Goal: Communication & Community: Ask a question

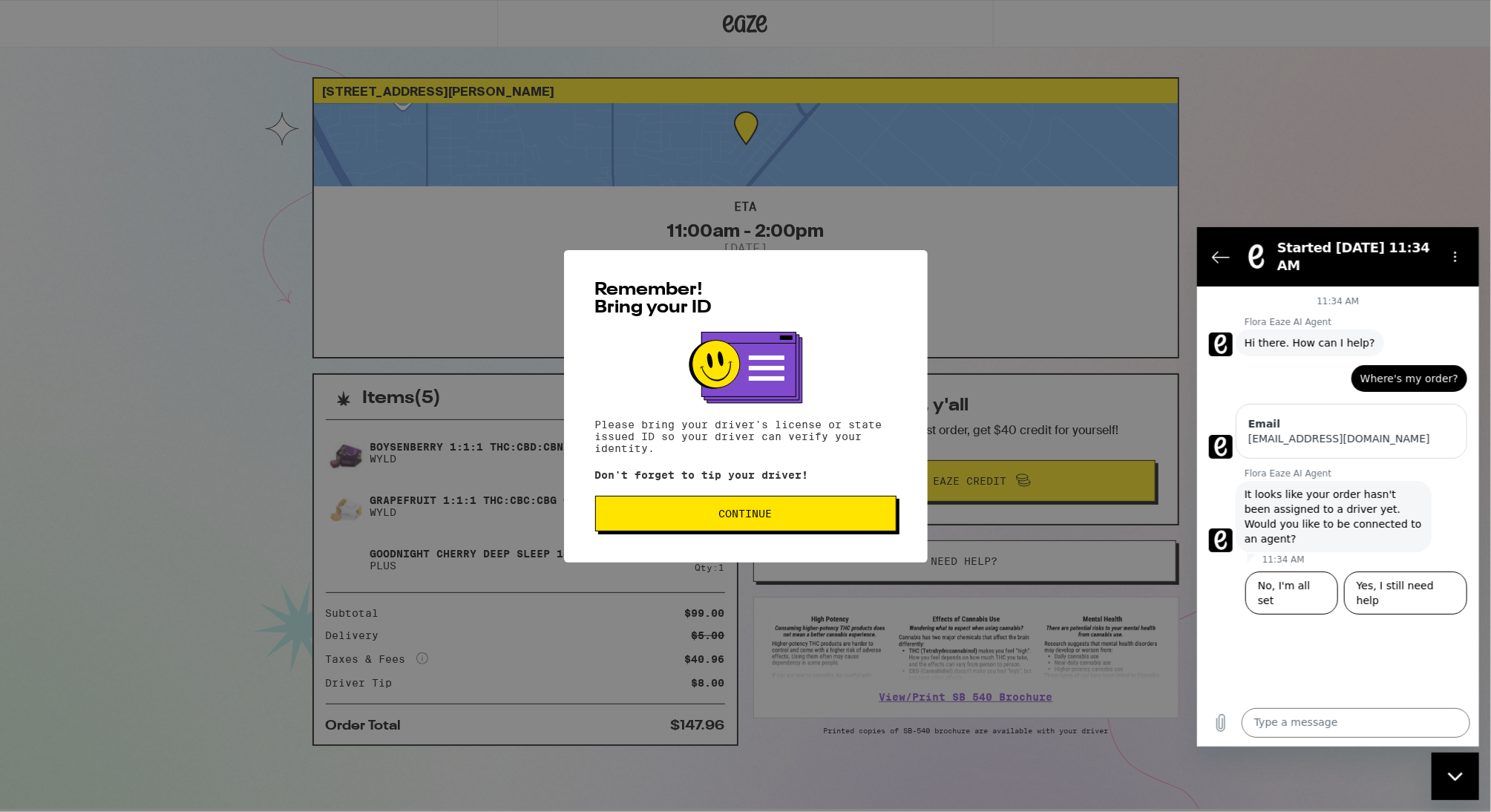
click at [765, 525] on button "Continue" at bounding box center [746, 513] width 301 height 36
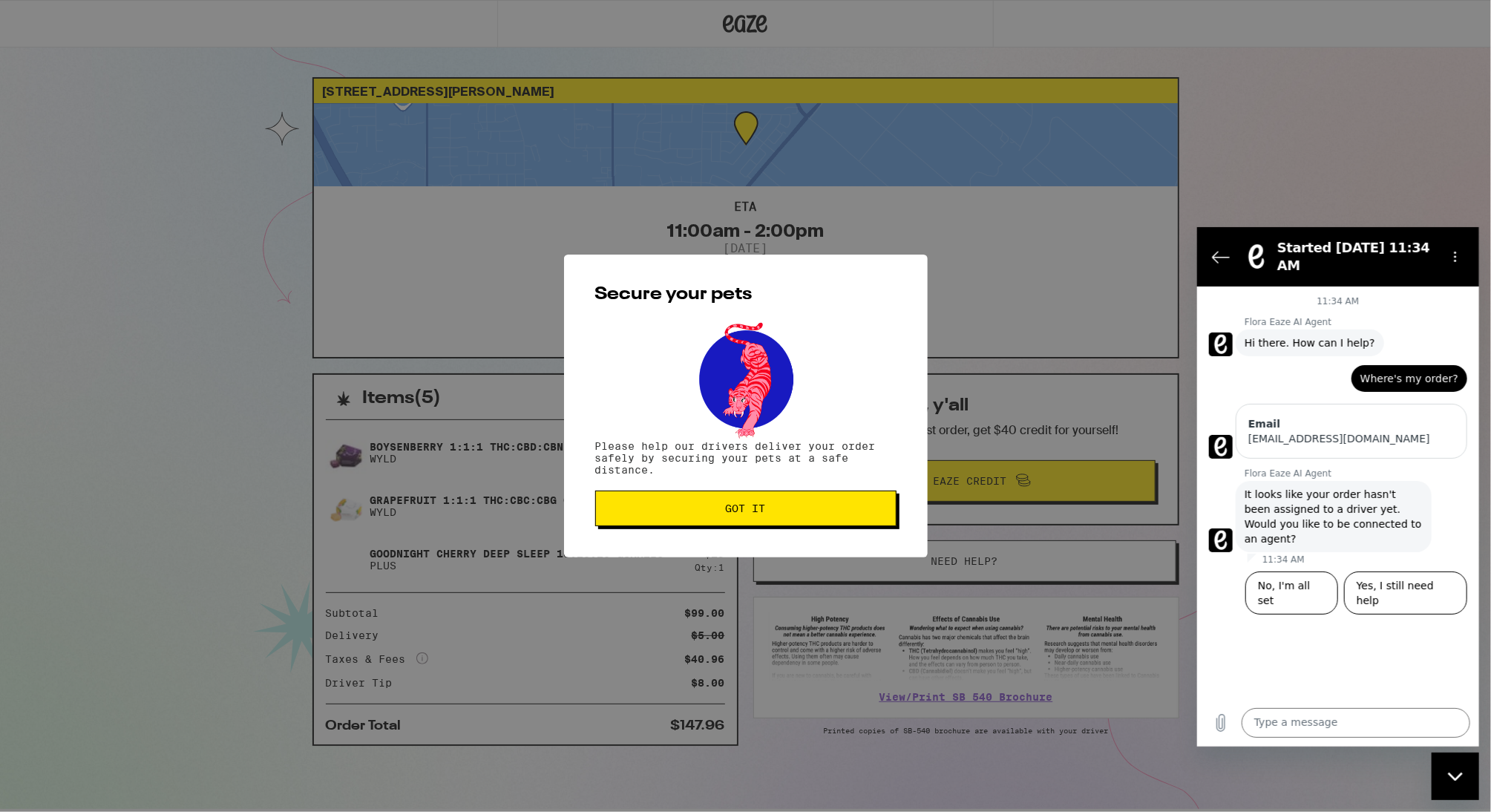
click at [765, 525] on button "Got it" at bounding box center [746, 508] width 301 height 36
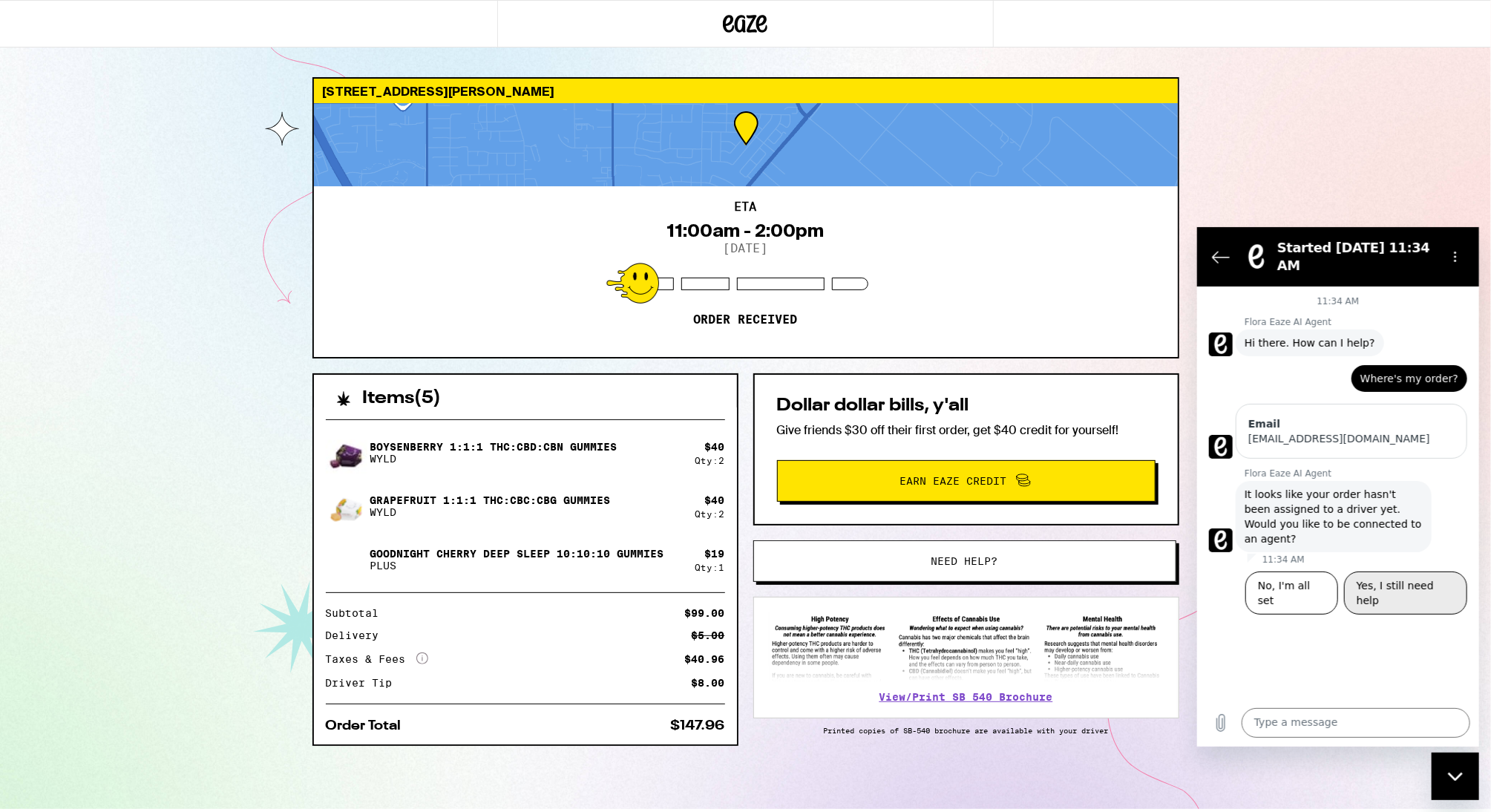
click at [1415, 571] on button "Yes, I still need help" at bounding box center [1405, 592] width 123 height 43
click at [1390, 722] on textarea at bounding box center [1355, 721] width 229 height 30
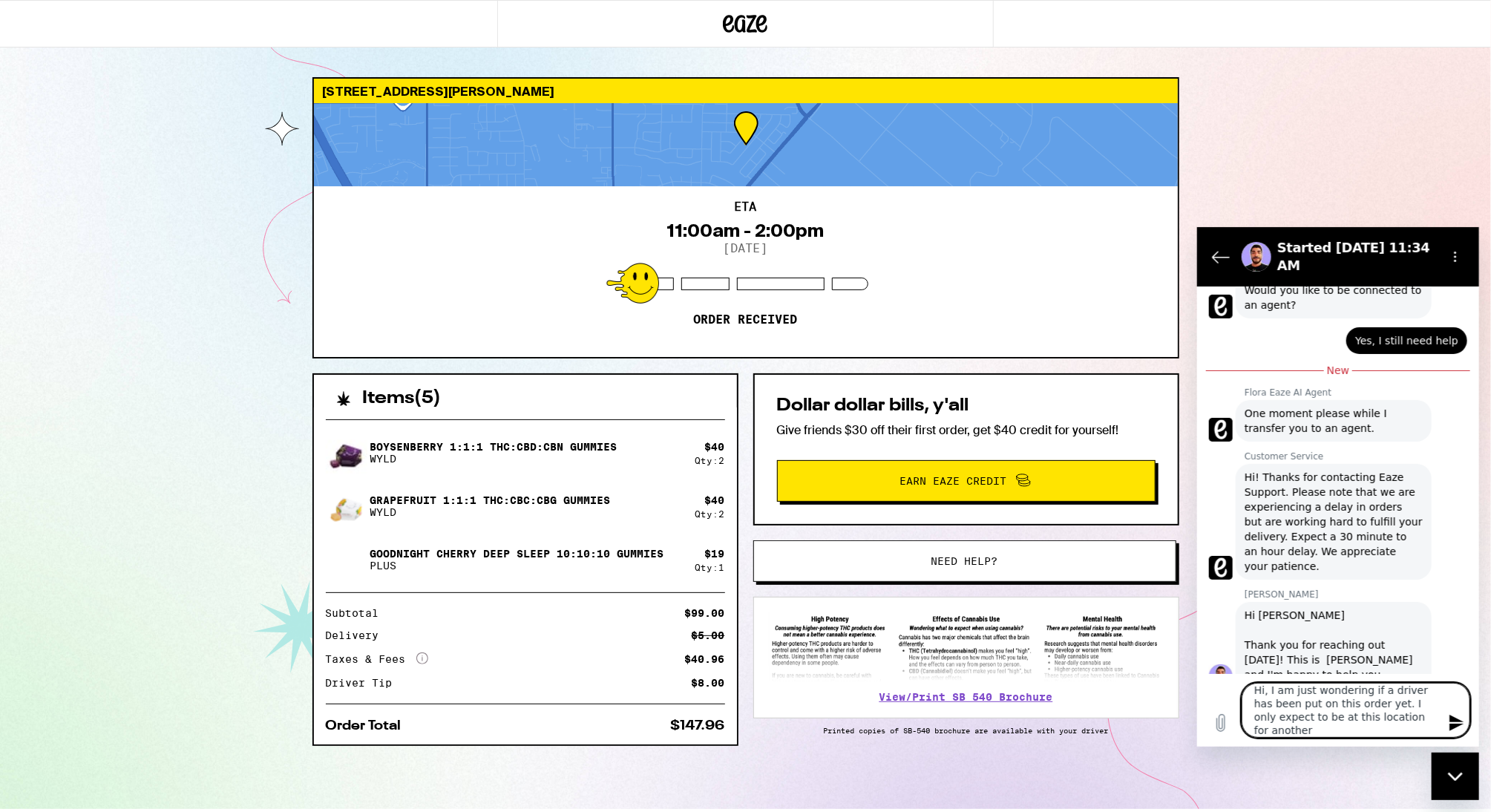
scroll to position [1, 0]
type textarea "Hi, I am just wondering if a driver has been put on this order yet. I only expe…"
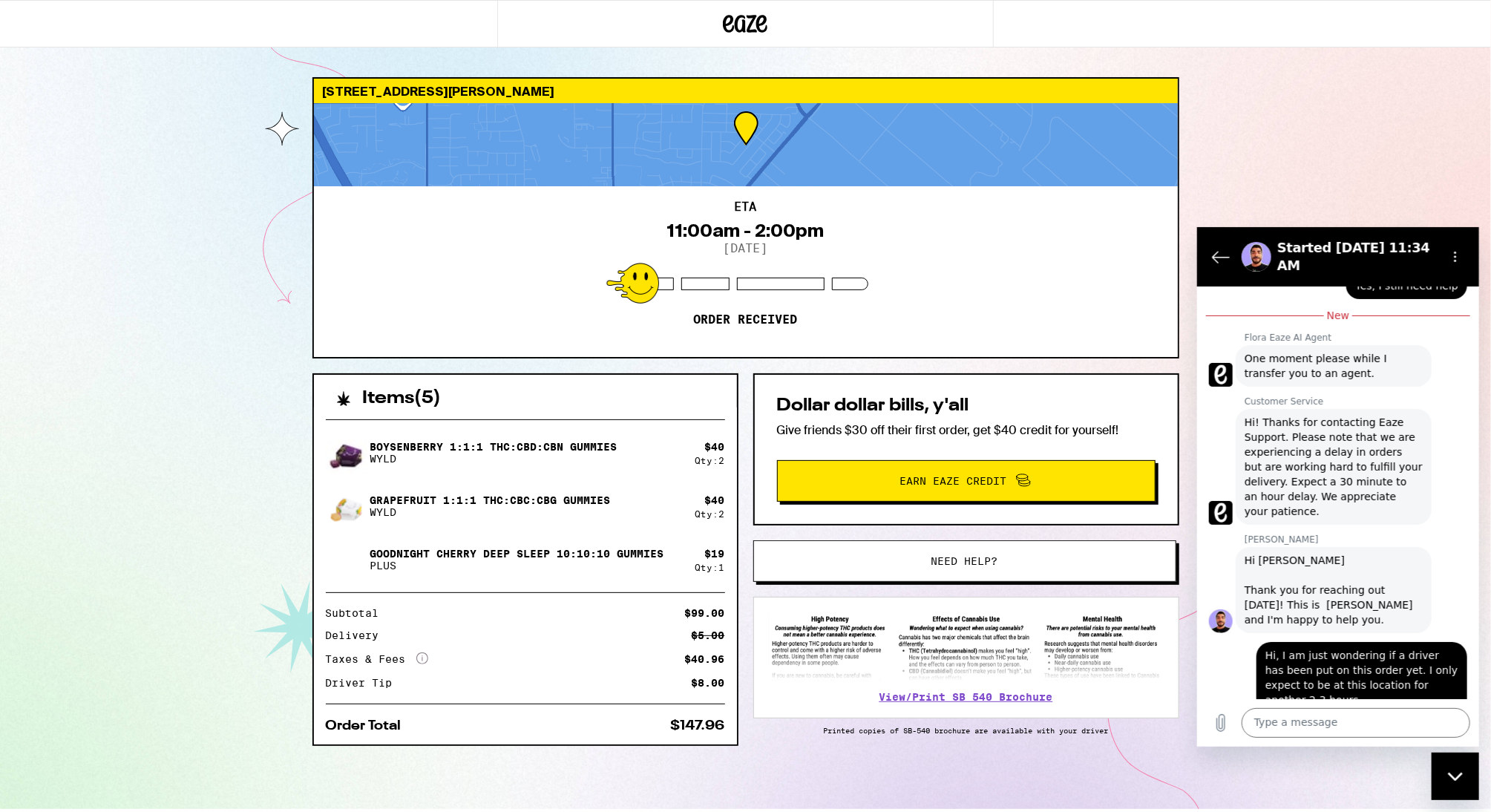
scroll to position [497, 0]
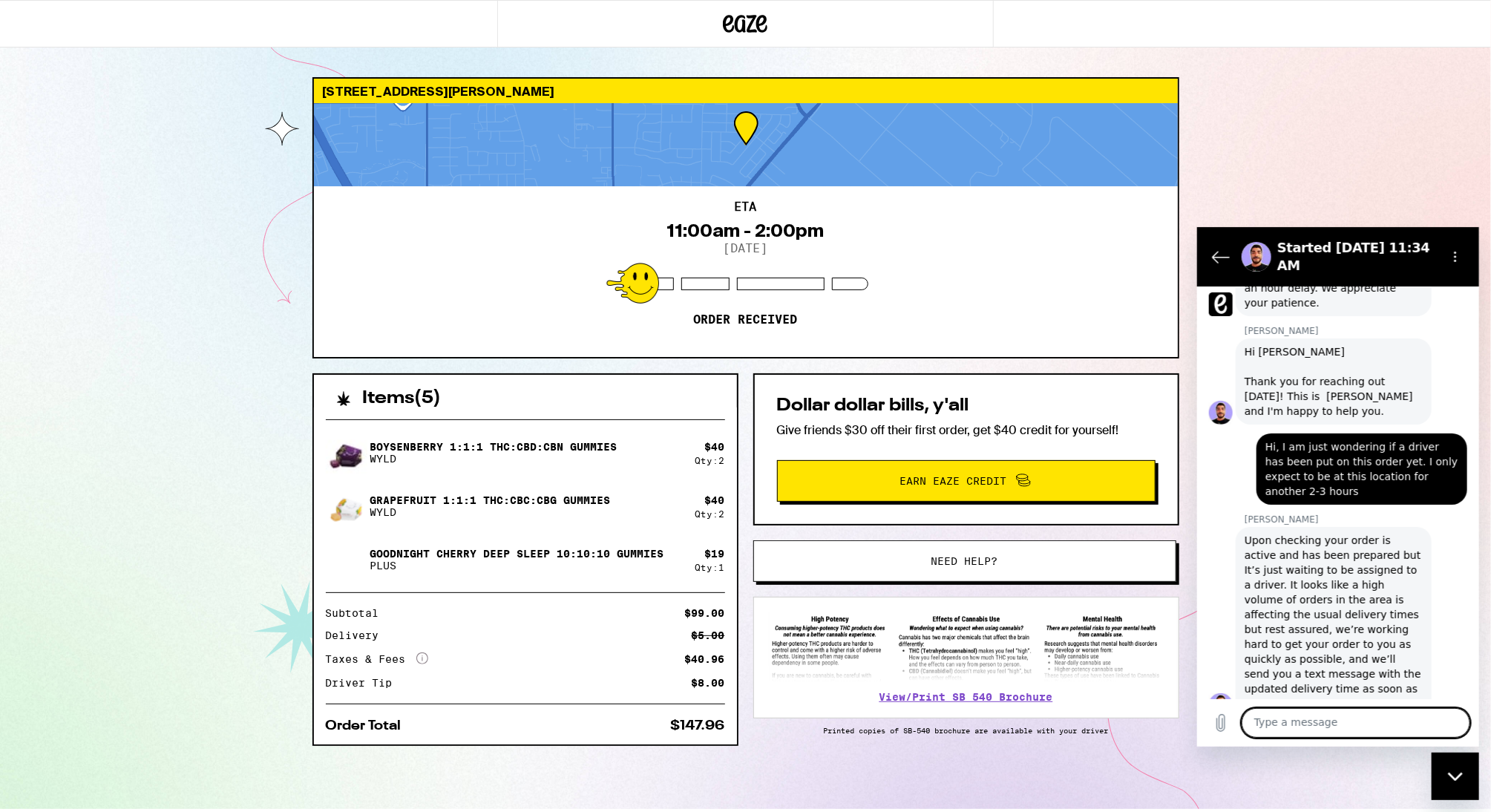
click at [1362, 726] on textarea at bounding box center [1355, 721] width 229 height 30
type textarea "has it been paid for?"
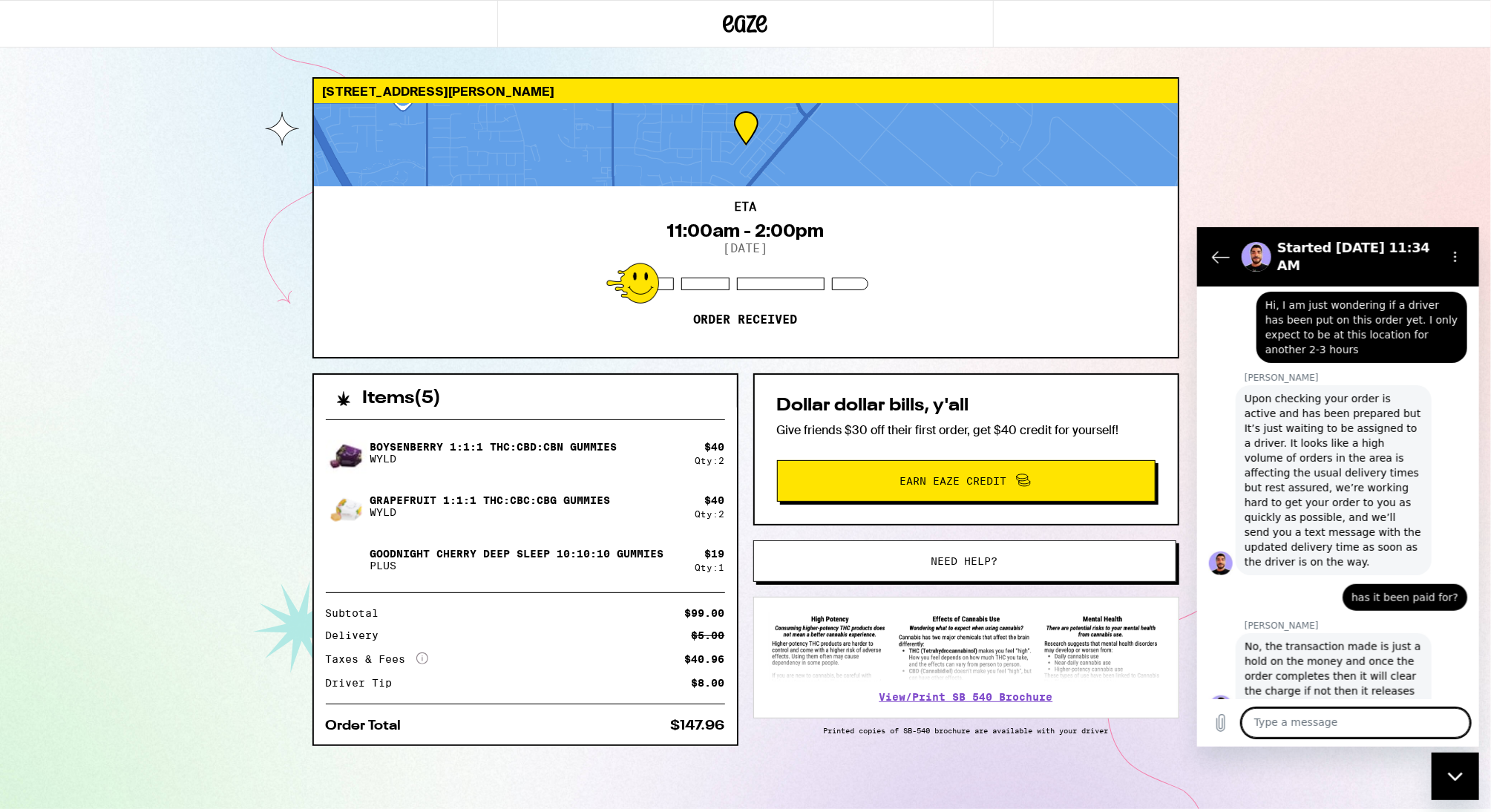
scroll to position [641, 0]
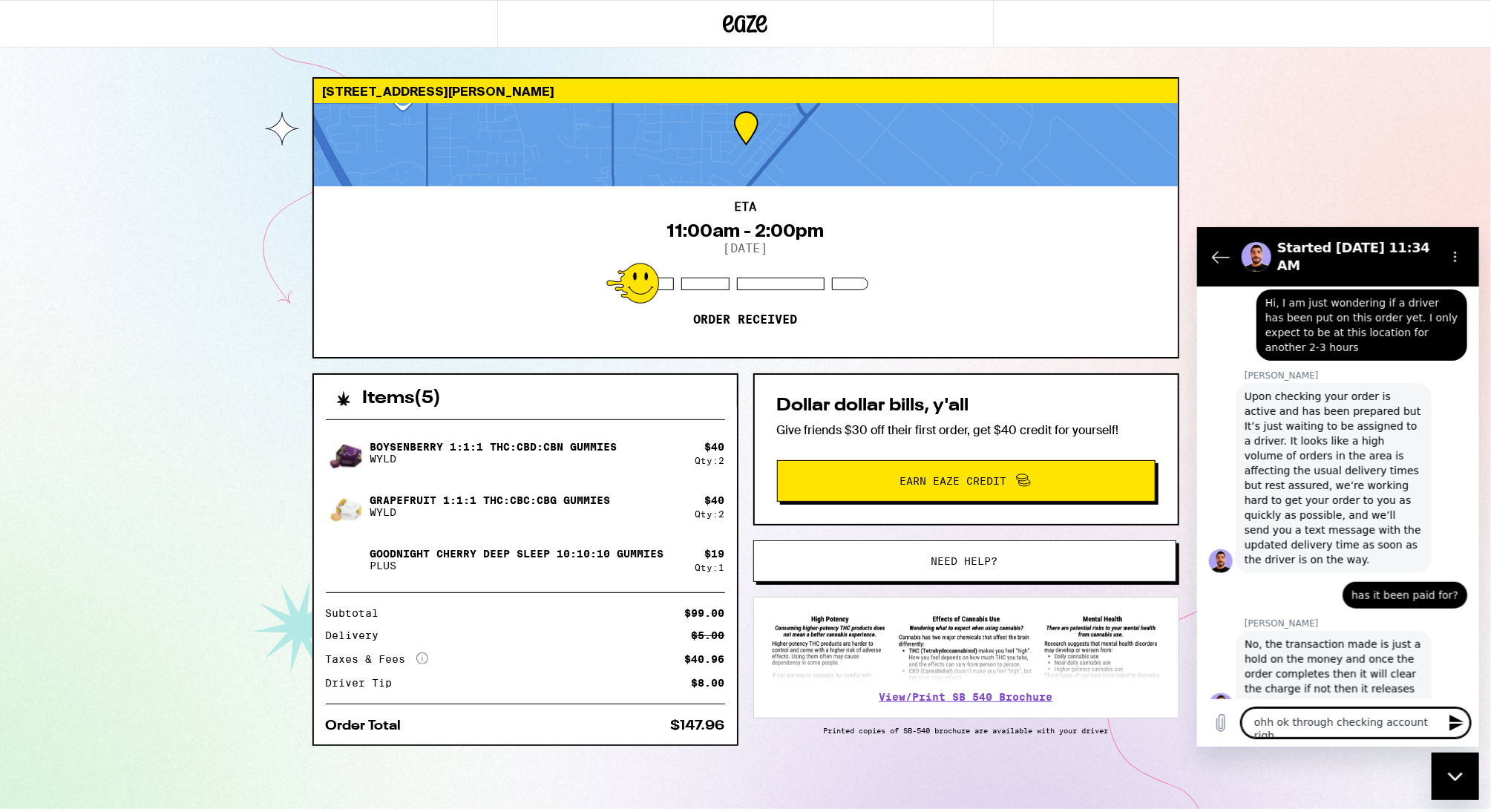
type textarea "ohh ok through checking account right"
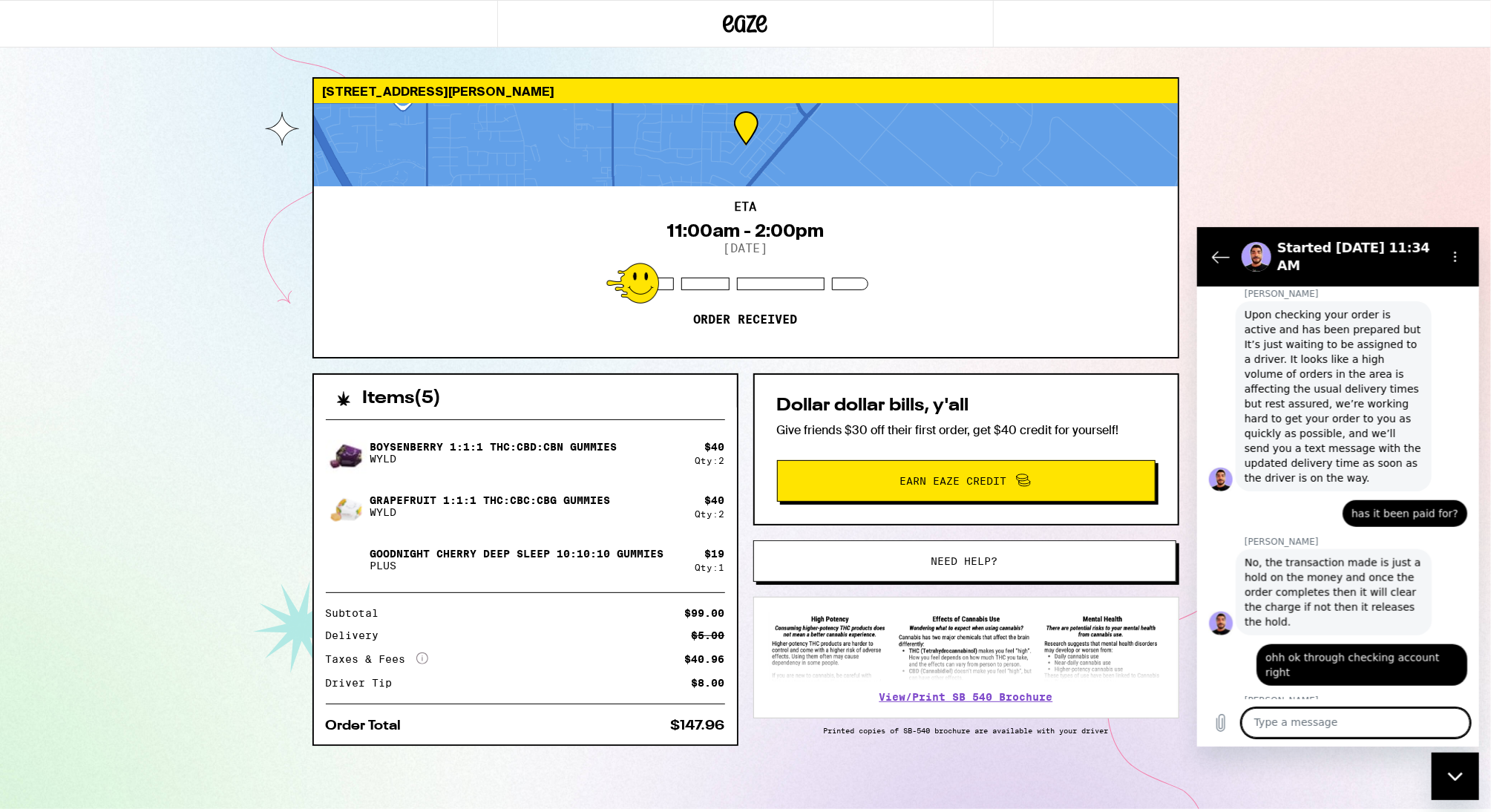
scroll to position [725, 0]
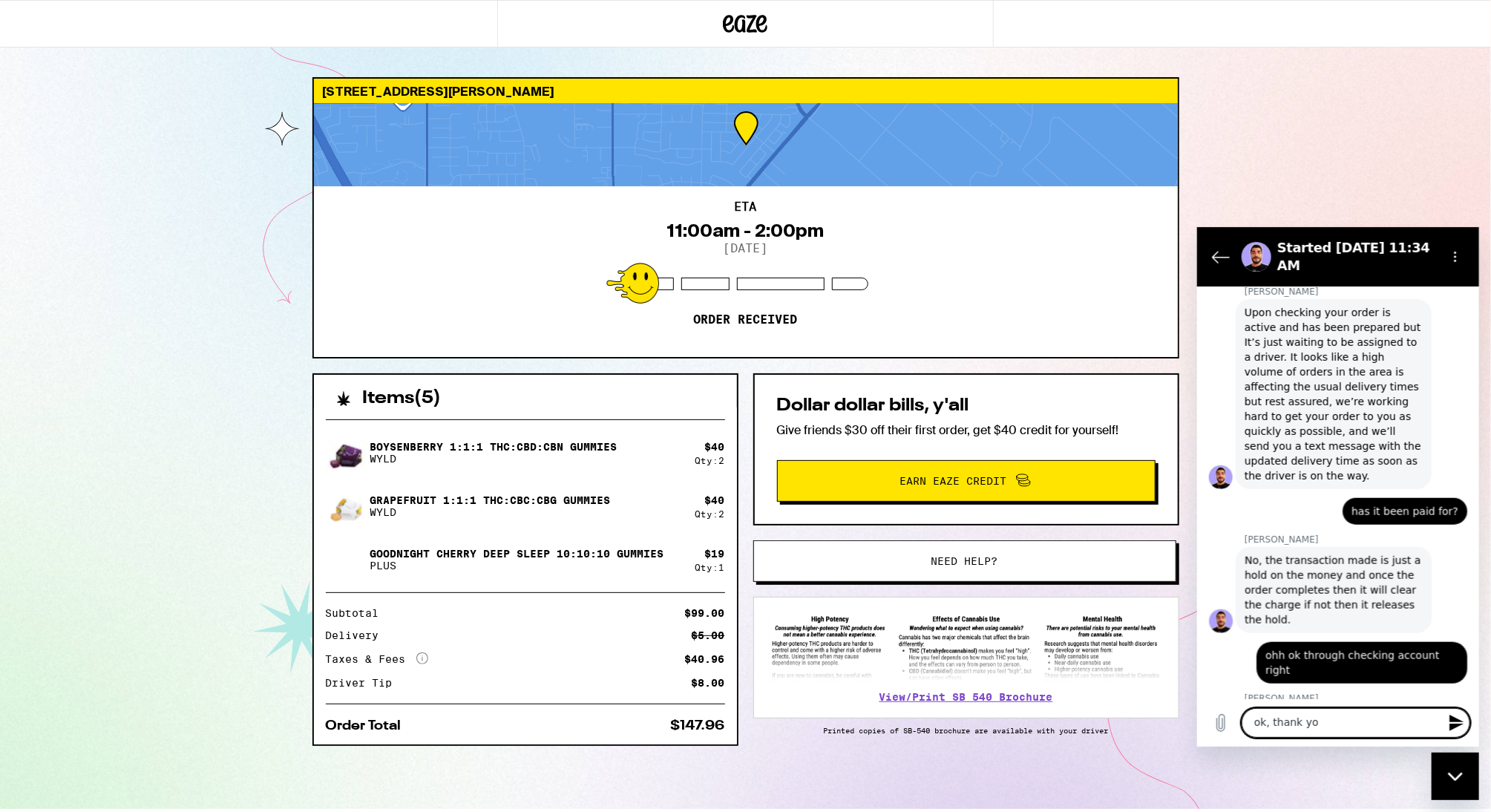
type textarea "ok, thank you"
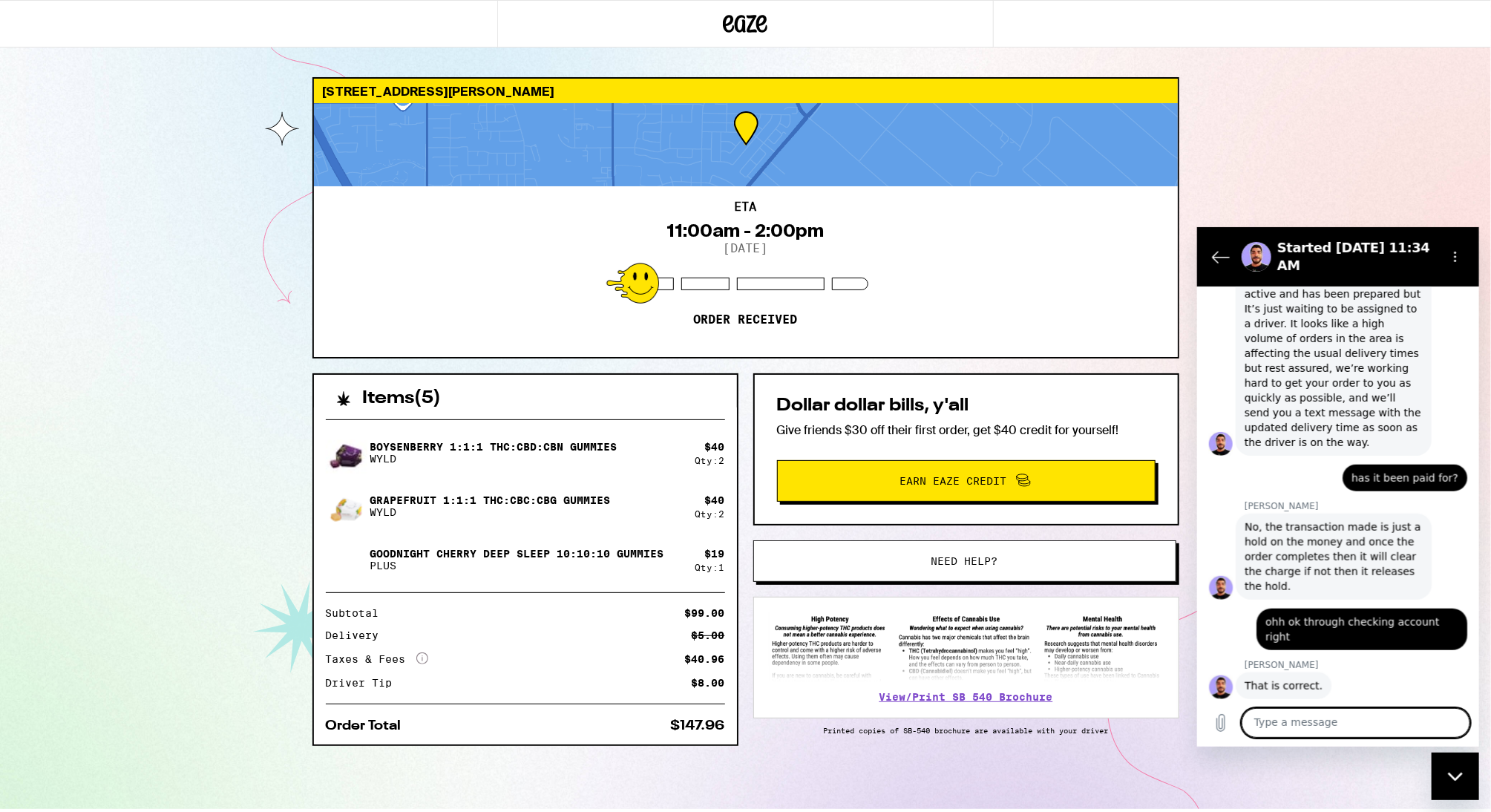
scroll to position [761, 0]
click at [1461, 787] on div "Close messaging window" at bounding box center [1454, 775] width 45 height 45
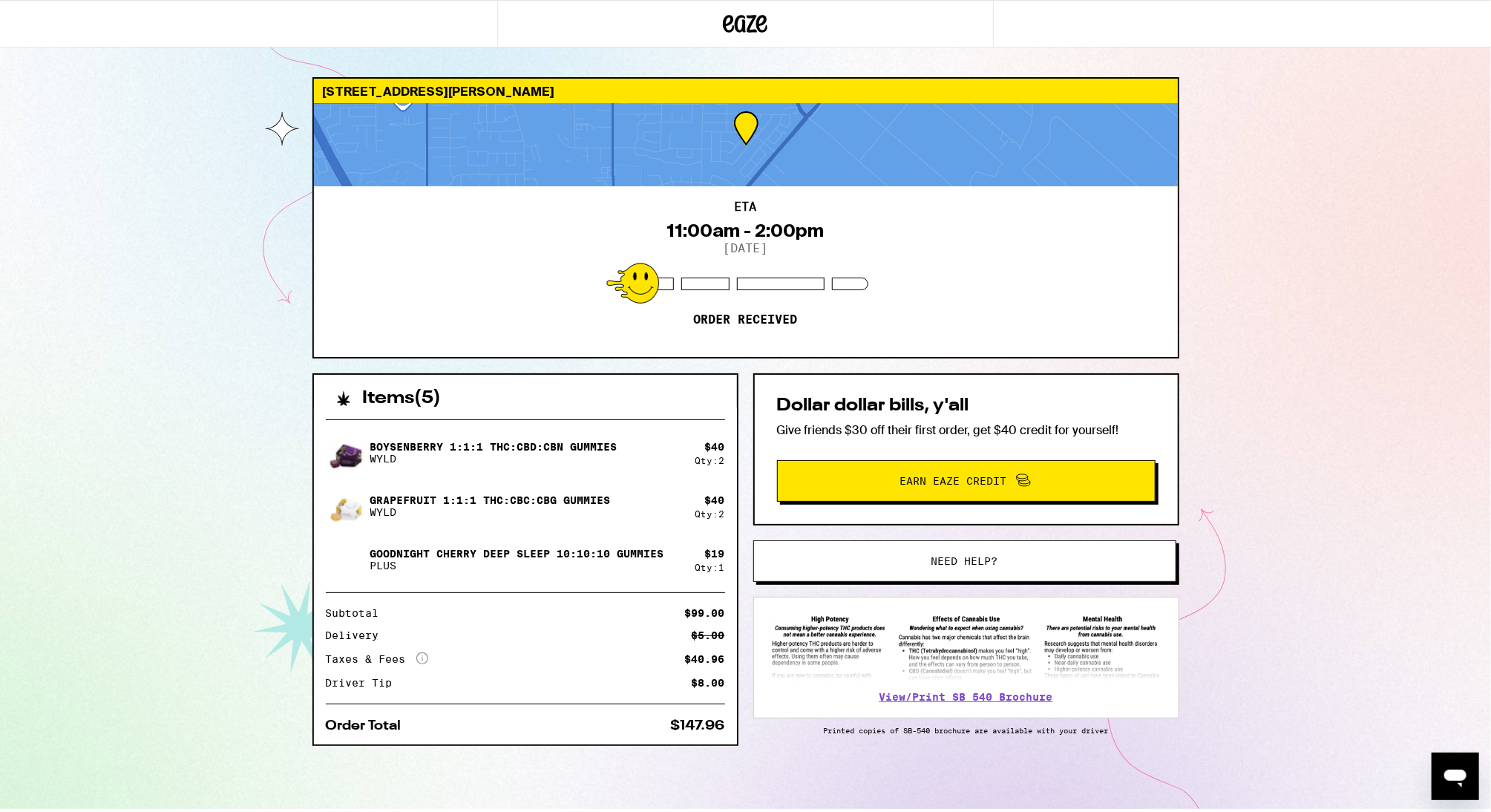
click at [1461, 787] on icon "Open messaging window" at bounding box center [1454, 775] width 26 height 26
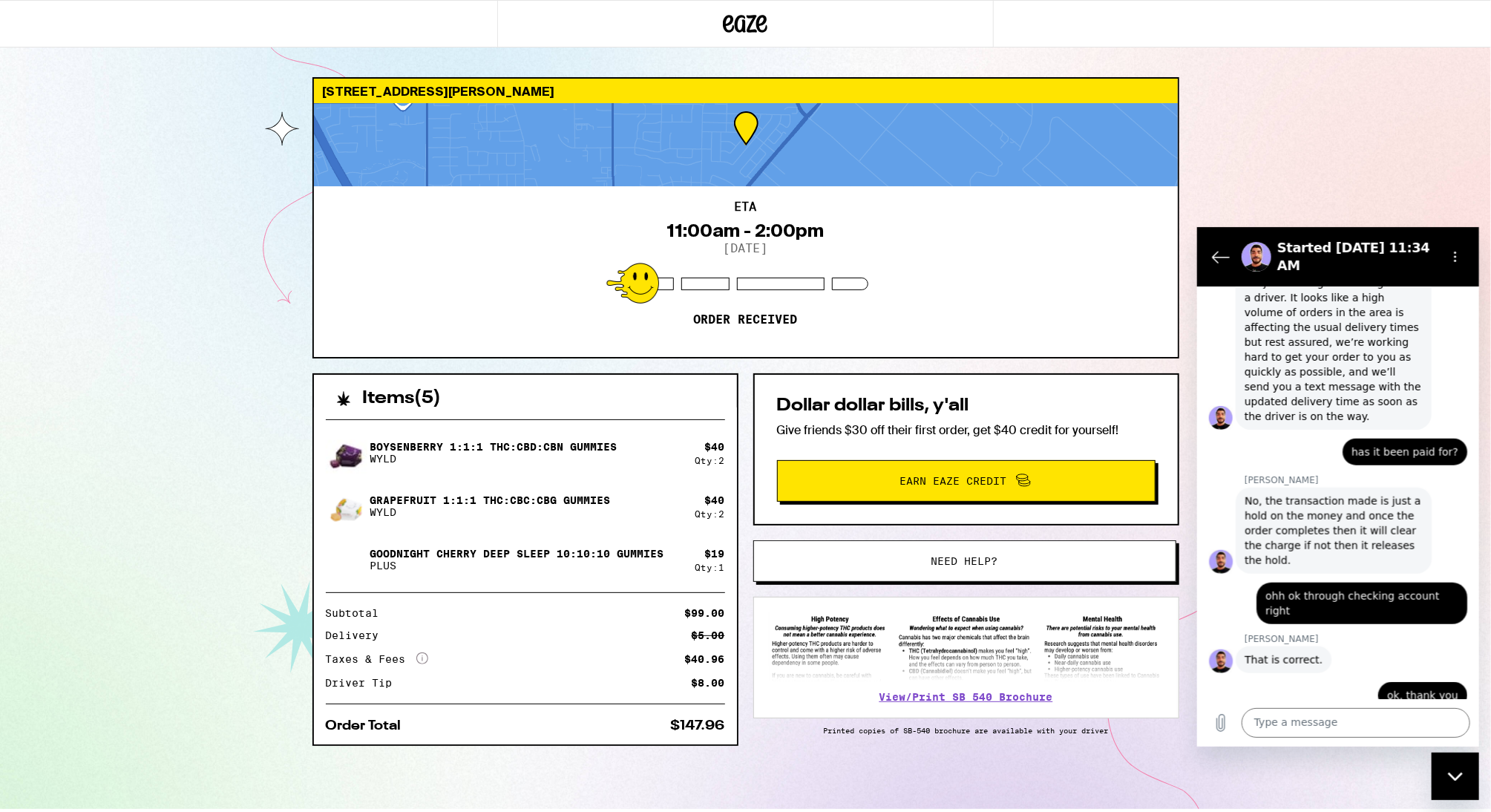
scroll to position [738, 0]
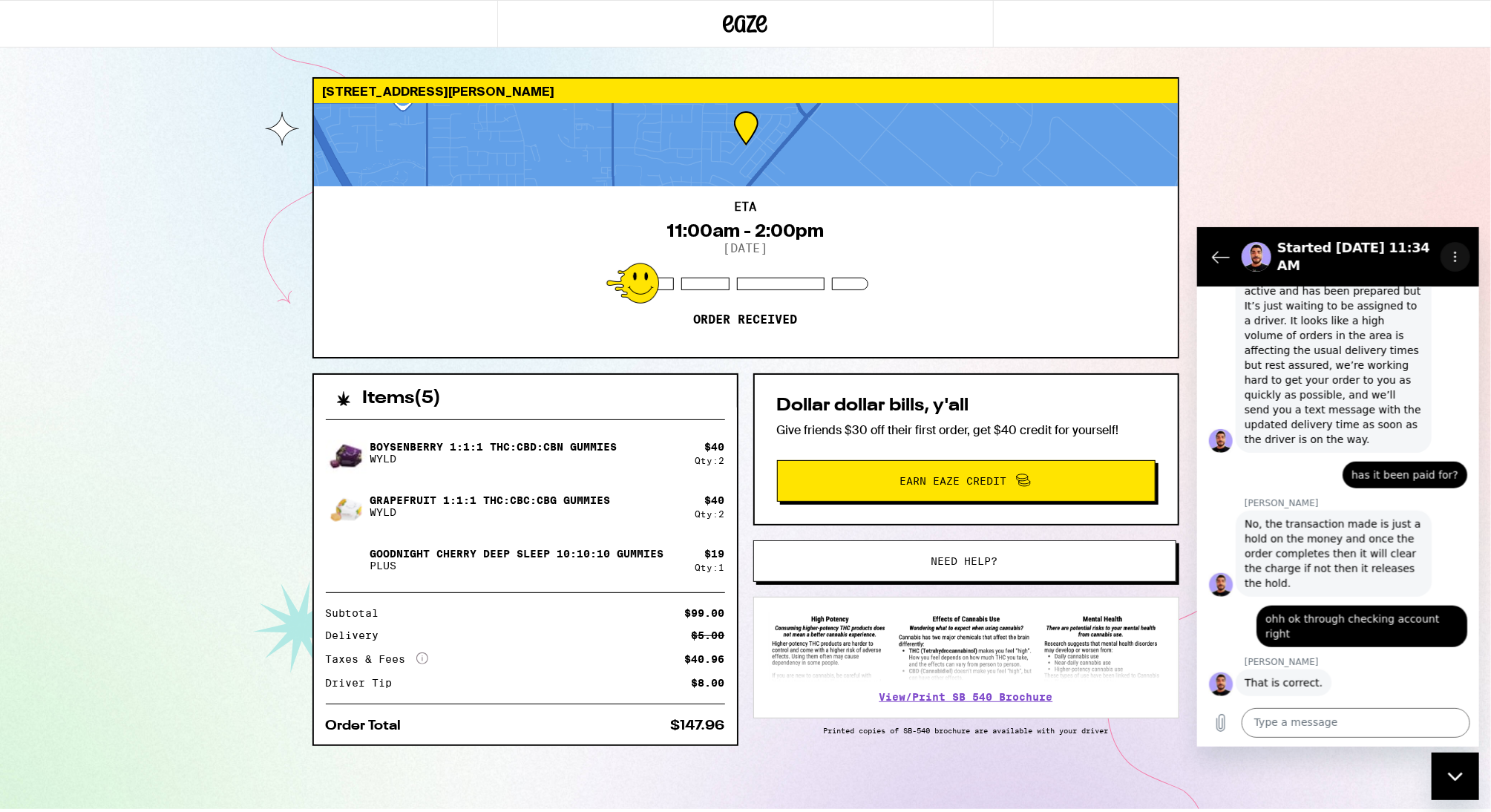
click at [1455, 259] on circle "Options menu" at bounding box center [1455, 260] width 2 height 2
click at [1403, 181] on div "[STREET_ADDRESS][PERSON_NAME] ETA 11:00am - 2:00pm [DATE] Order received Items …" at bounding box center [746, 404] width 1491 height 809
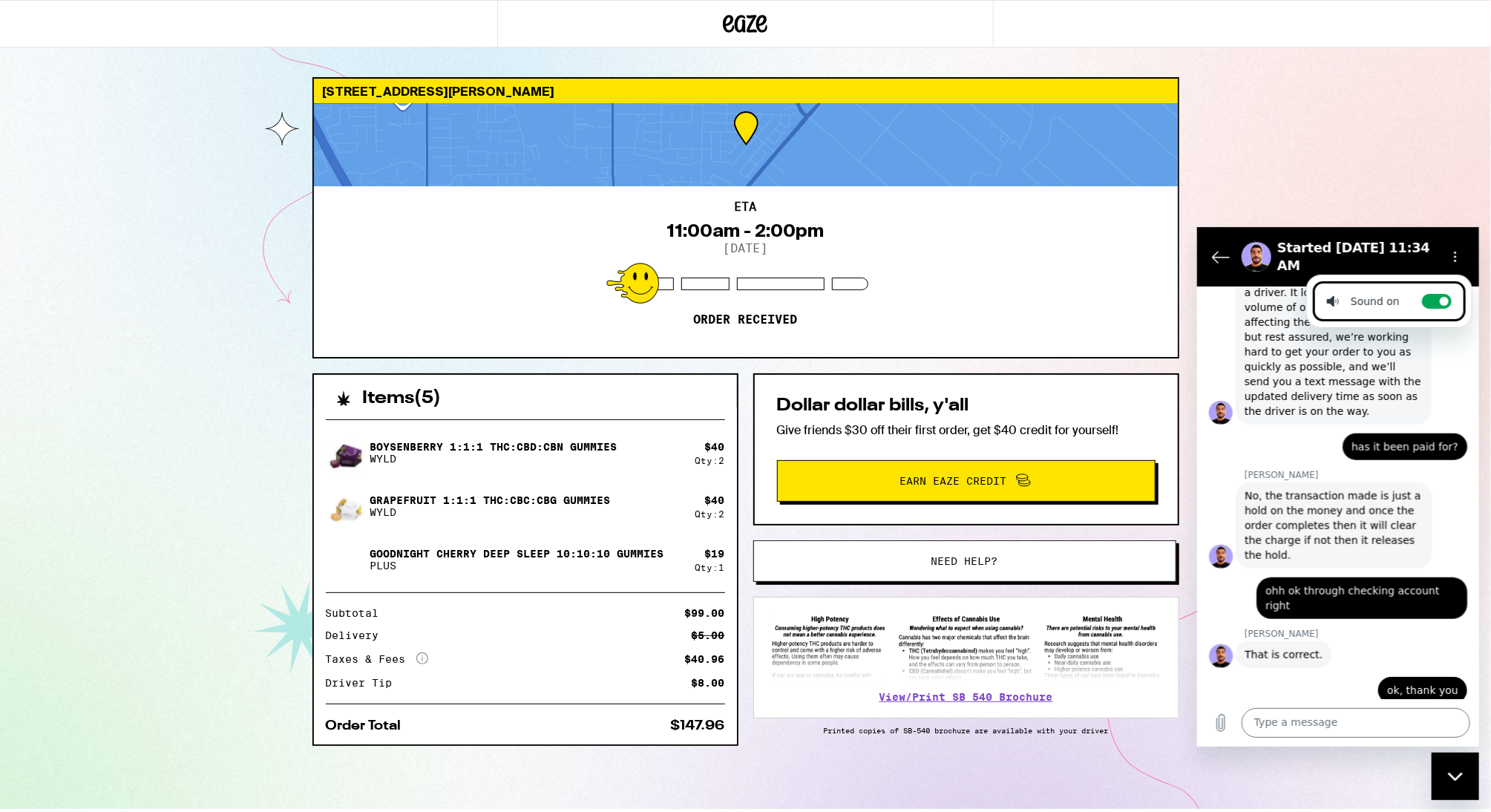
scroll to position [765, 0]
click at [1363, 117] on div "[STREET_ADDRESS][PERSON_NAME] ETA 11:00am - 2:00pm [DATE] Order received Items …" at bounding box center [746, 404] width 1491 height 809
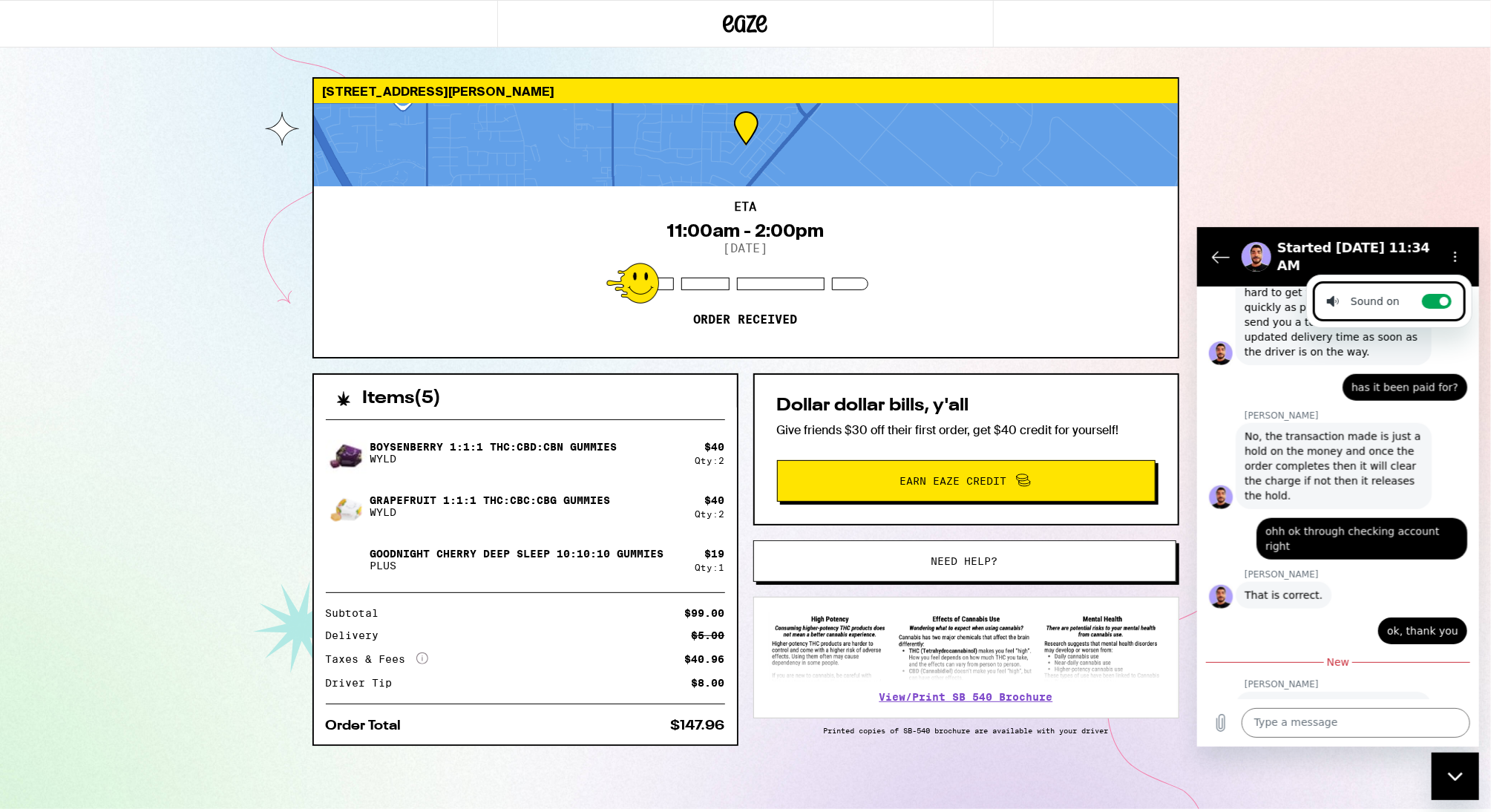
scroll to position [824, 0]
click at [1296, 737] on div "Type a message x" at bounding box center [1337, 722] width 282 height 48
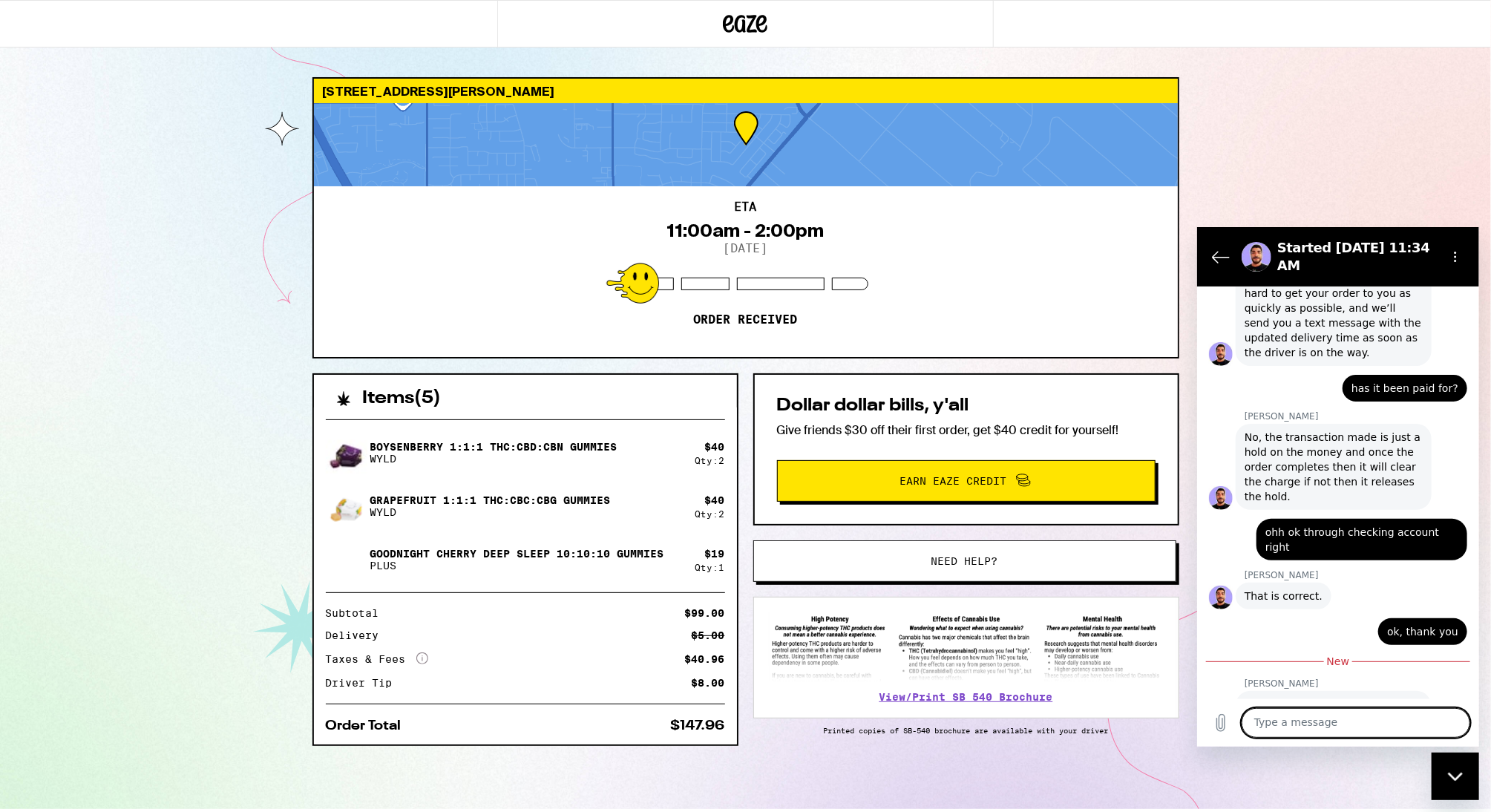
click at [1301, 712] on textarea at bounding box center [1355, 721] width 229 height 30
type textarea "thats it"
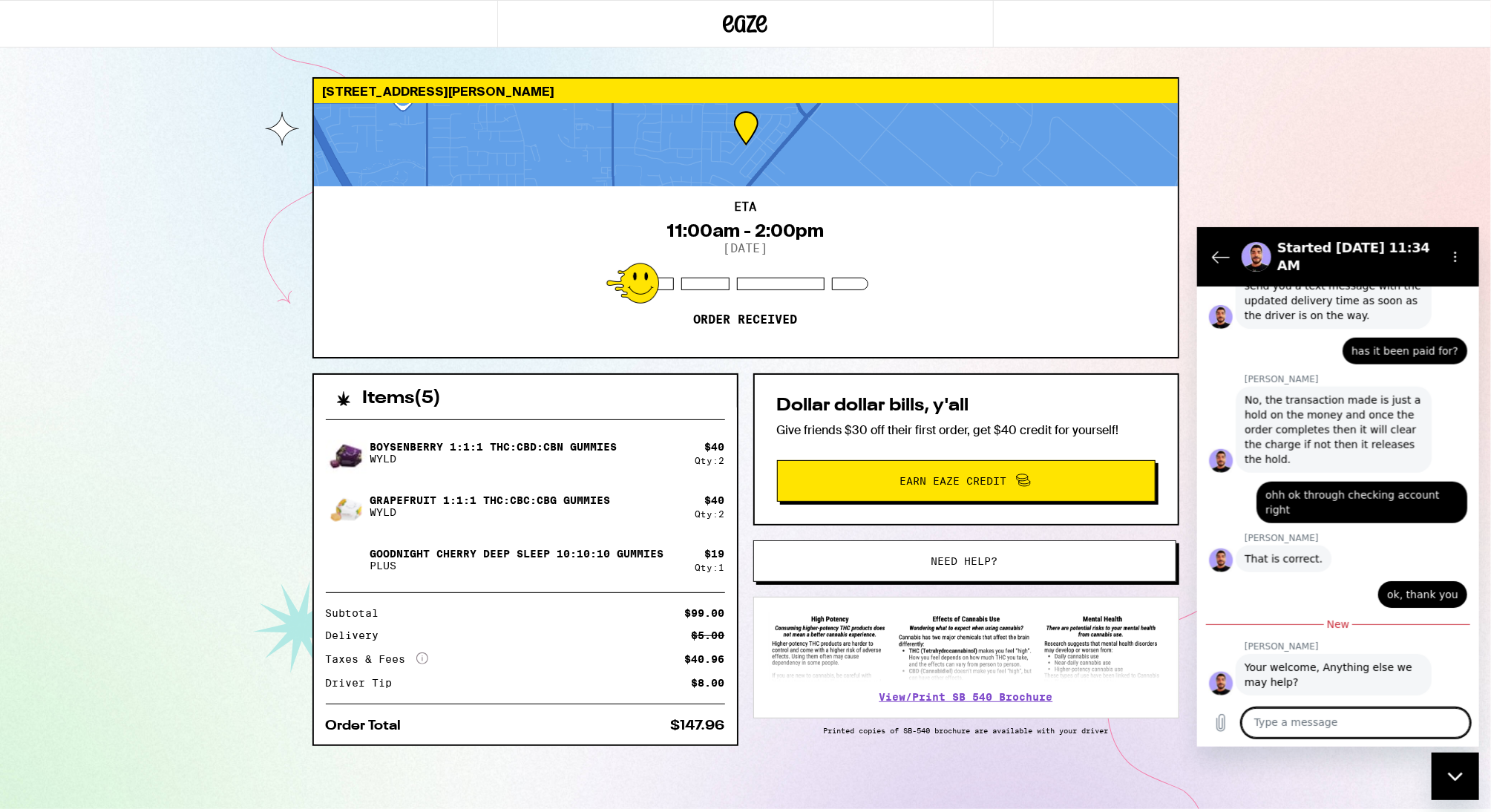
scroll to position [859, 0]
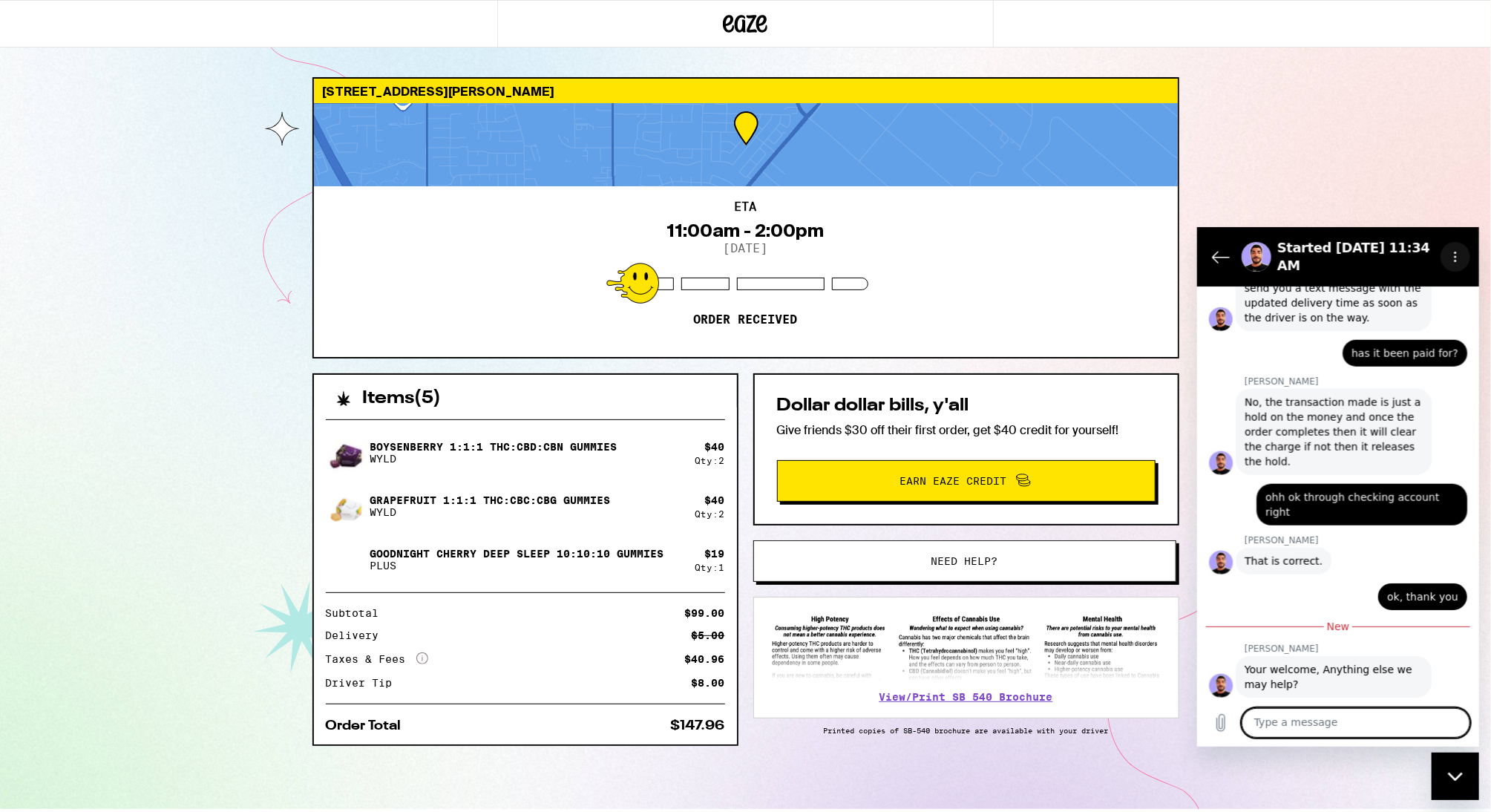
click at [1450, 254] on icon "Options menu" at bounding box center [1455, 256] width 12 height 12
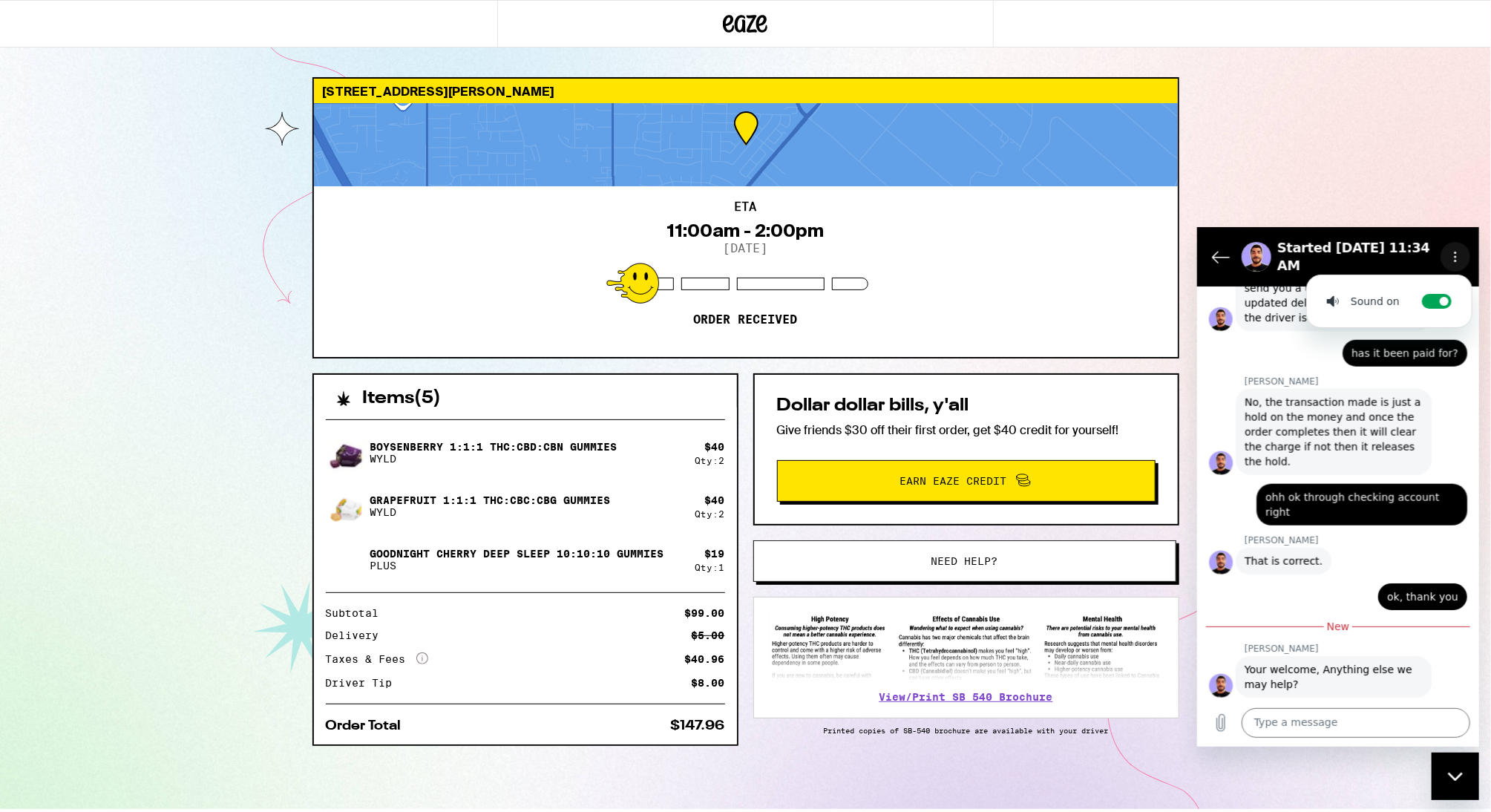
click at [1450, 254] on icon "Options menu" at bounding box center [1455, 256] width 12 height 12
